Goal: Information Seeking & Learning: Learn about a topic

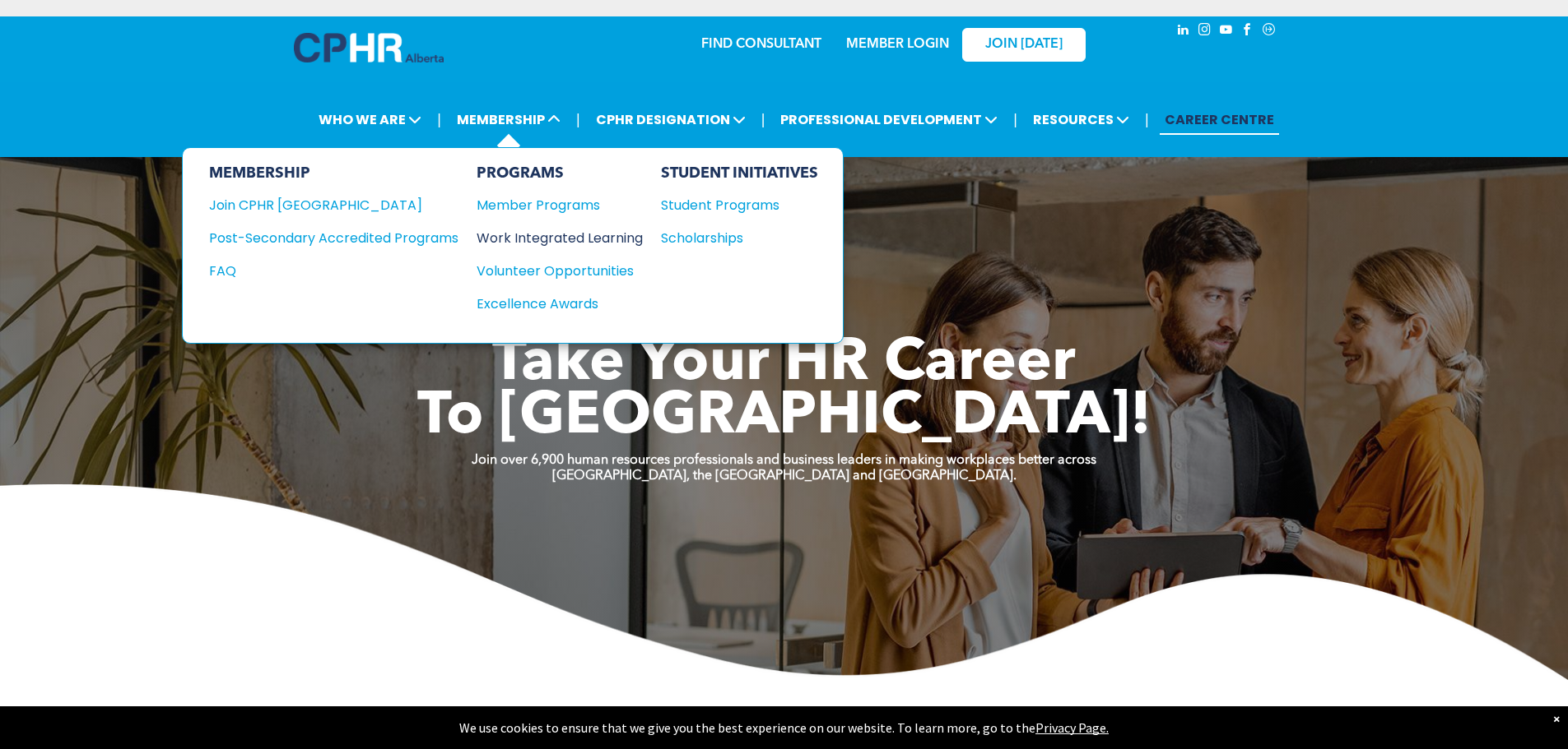
click at [623, 243] on div "Work Integrated Learning" at bounding box center [552, 237] width 150 height 21
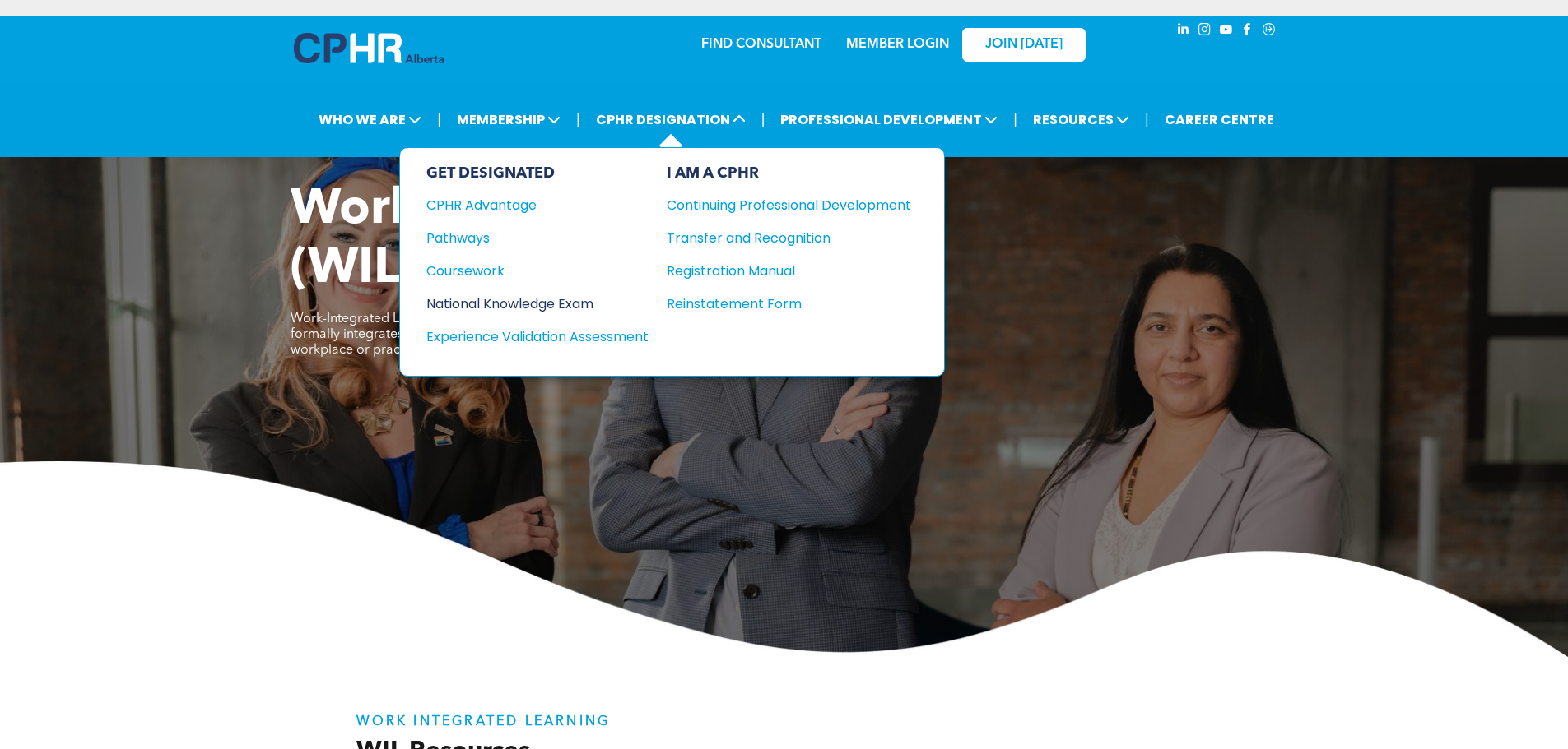
click at [497, 311] on div "National Knowledge Exam" at bounding box center [526, 303] width 200 height 21
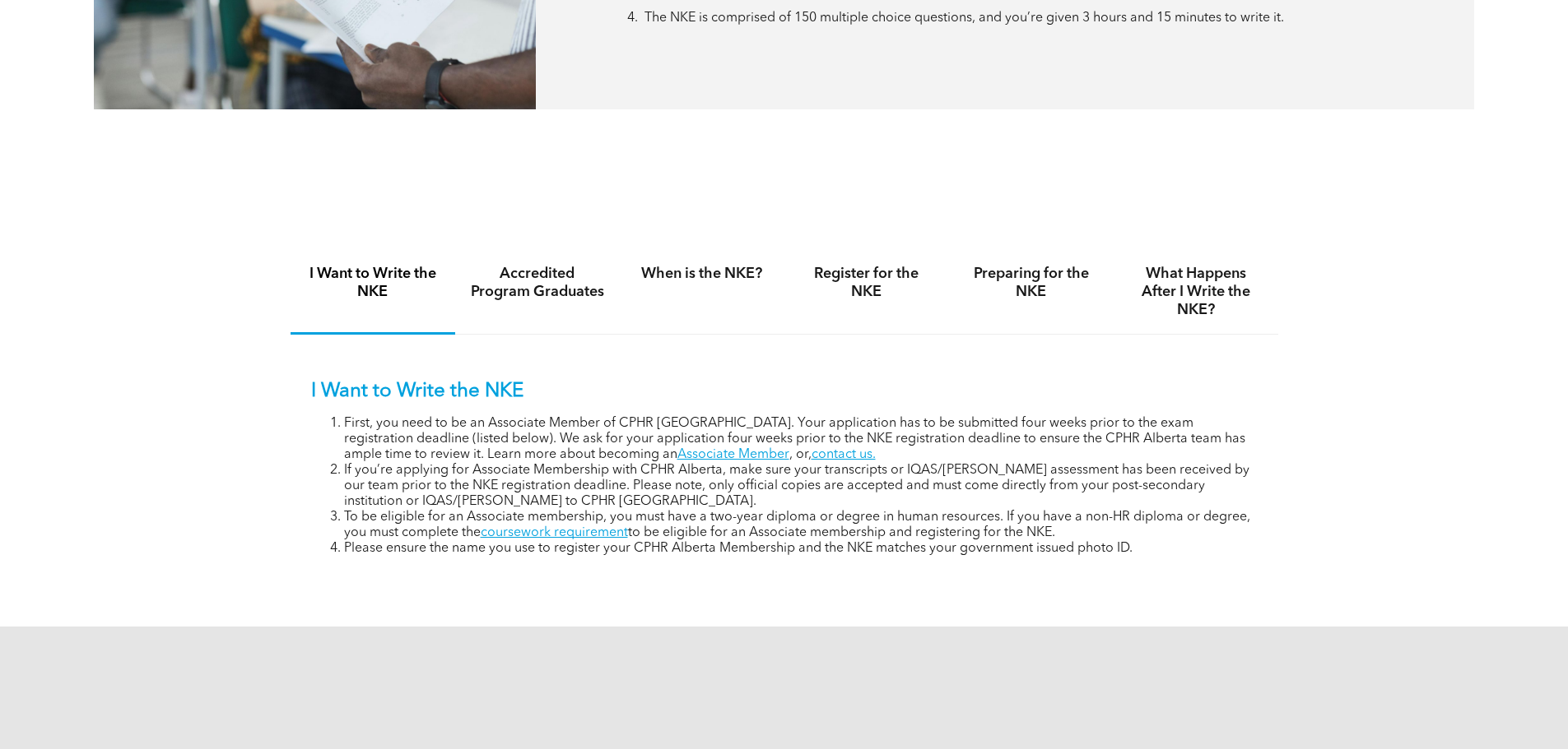
scroll to position [987, 0]
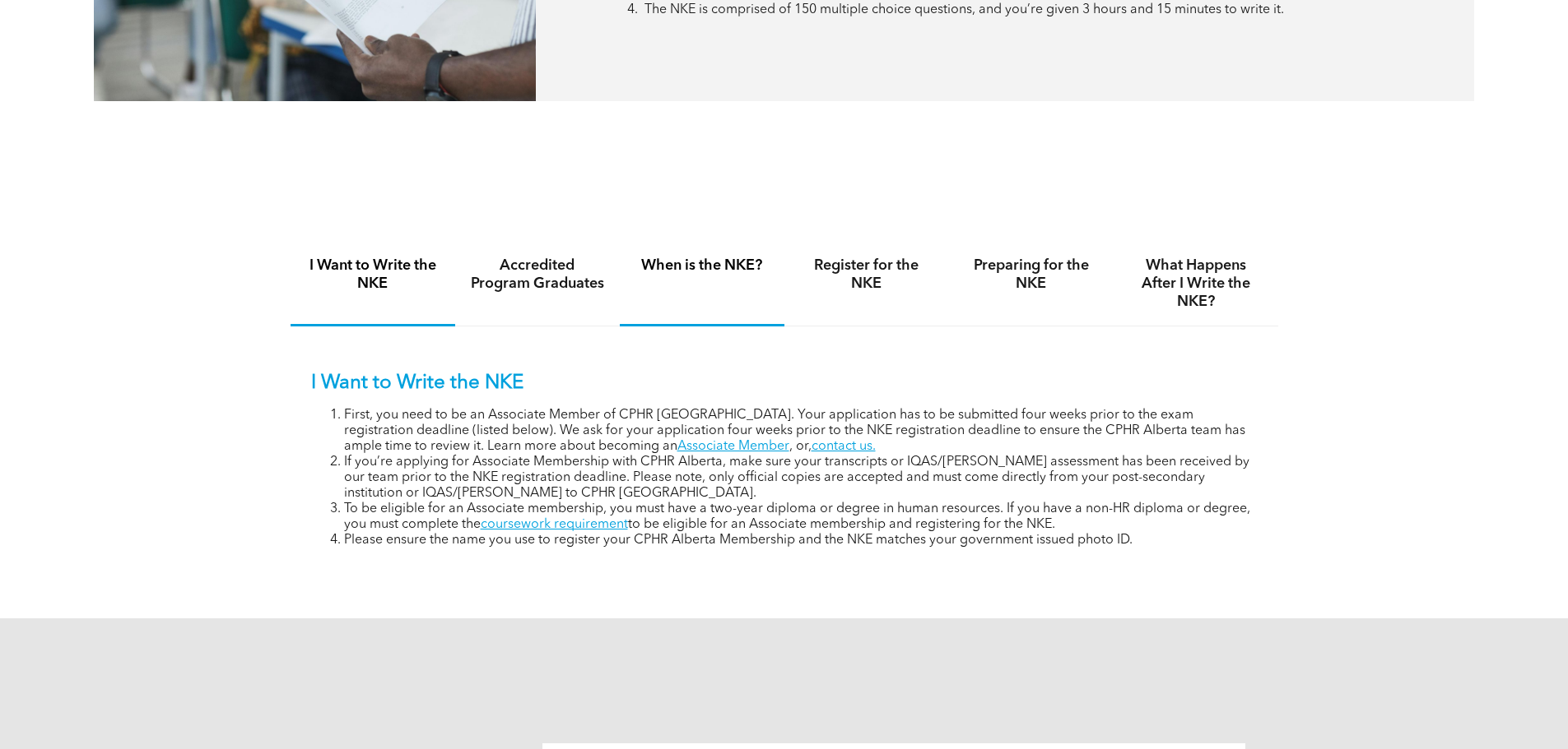
click at [724, 262] on h4 "When is the NKE?" at bounding box center [702, 266] width 135 height 18
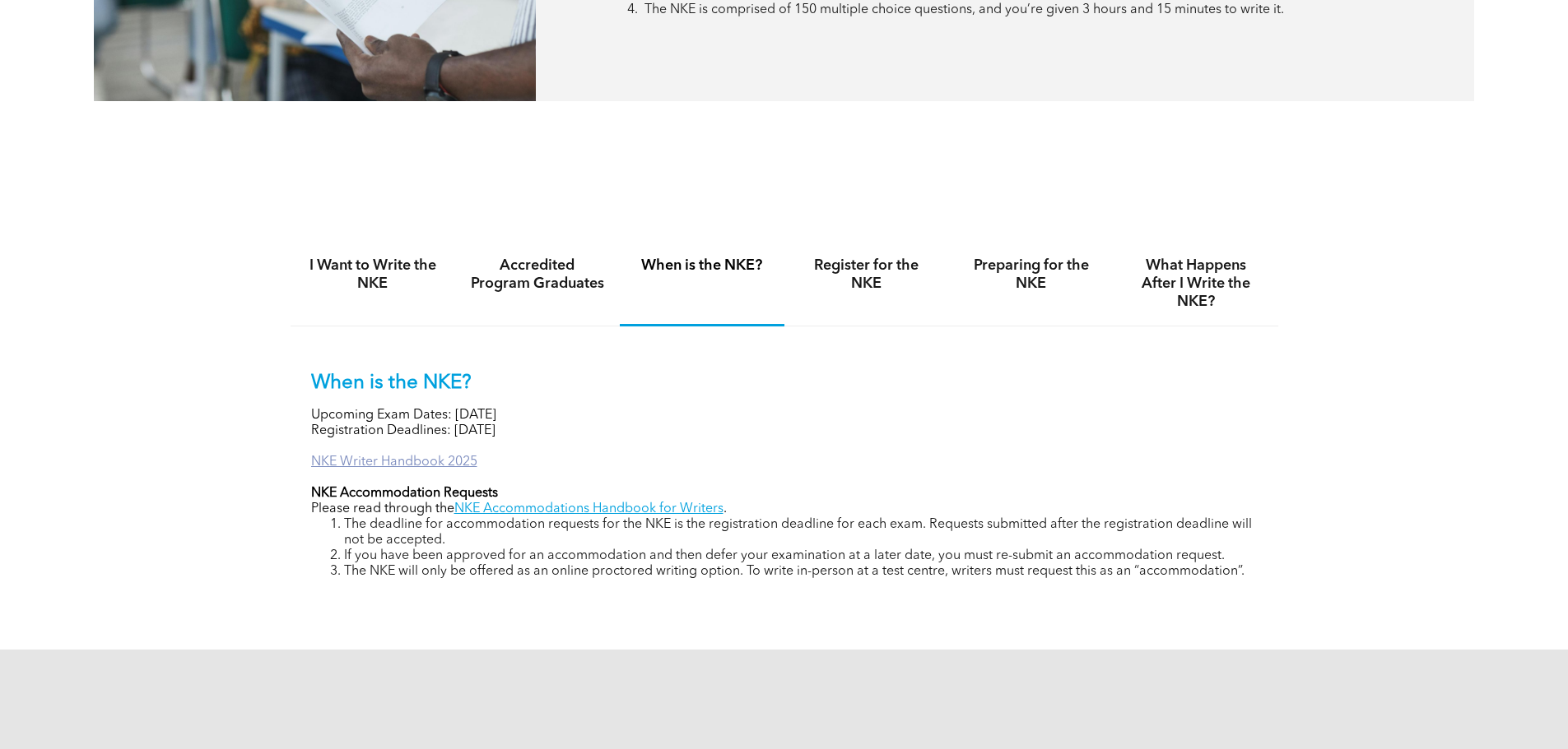
click at [355, 459] on link "NKE Writer Handbook 2025" at bounding box center [393, 462] width 166 height 13
